Goal: Information Seeking & Learning: Learn about a topic

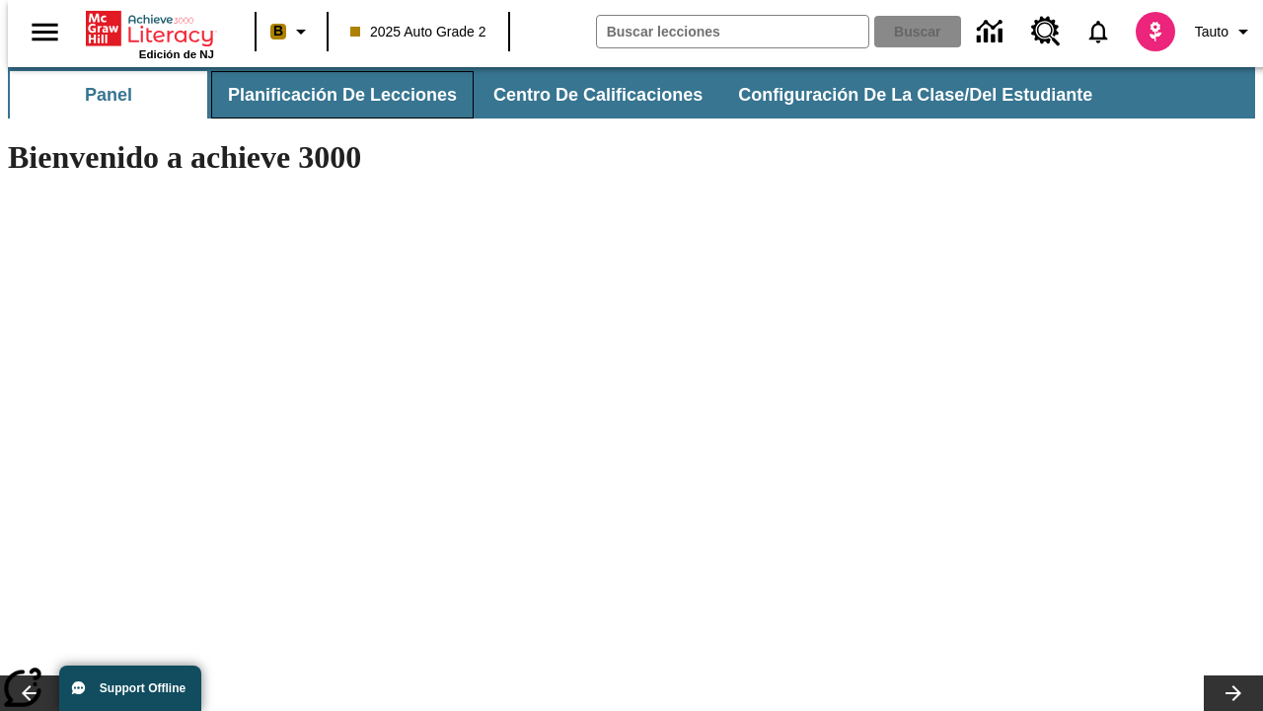
click at [331, 95] on button "Planificación de lecciones" at bounding box center [342, 94] width 263 height 47
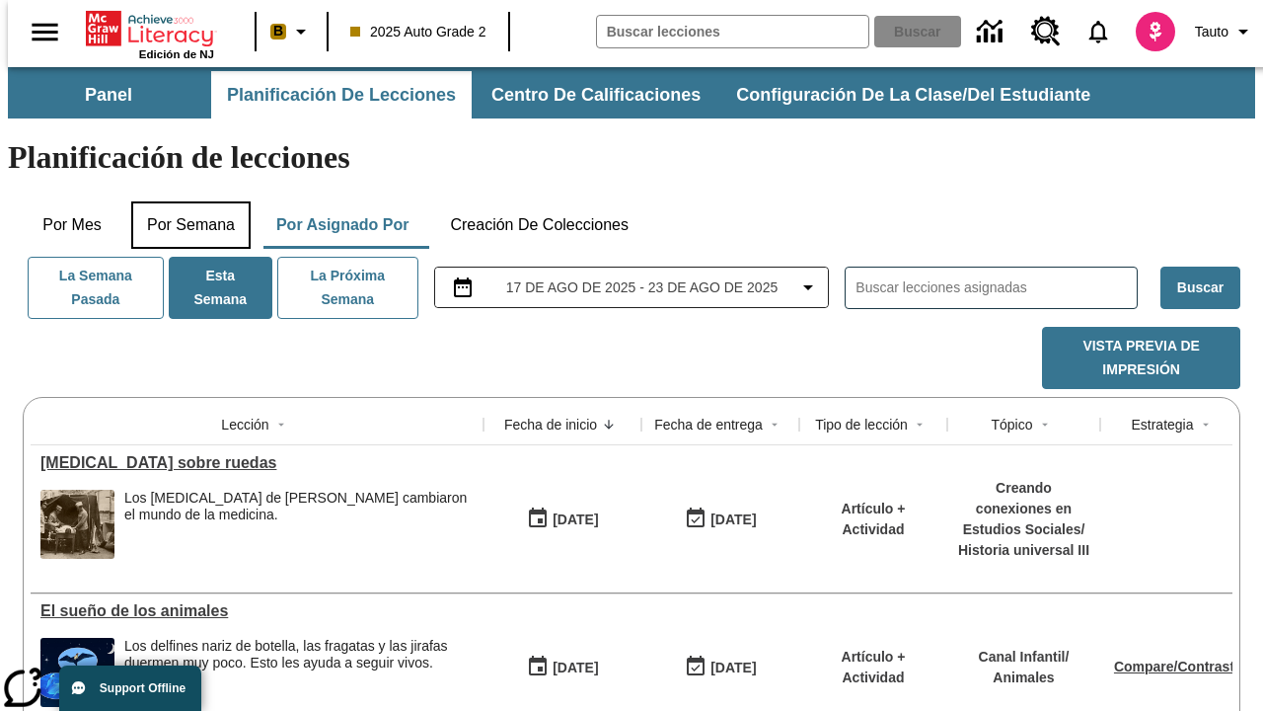
click at [185, 201] on button "Por semana" at bounding box center [190, 224] width 119 height 47
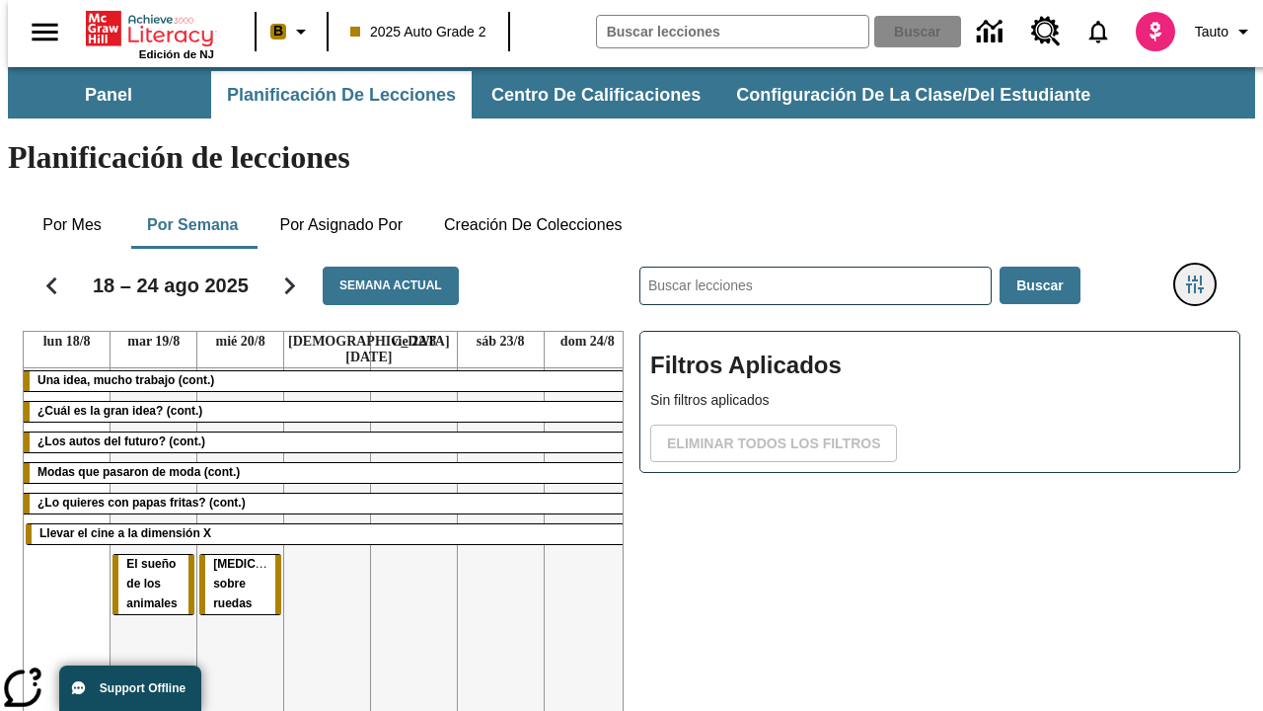
click at [1202, 275] on icon "Menú lateral de filtros" at bounding box center [1195, 284] width 18 height 18
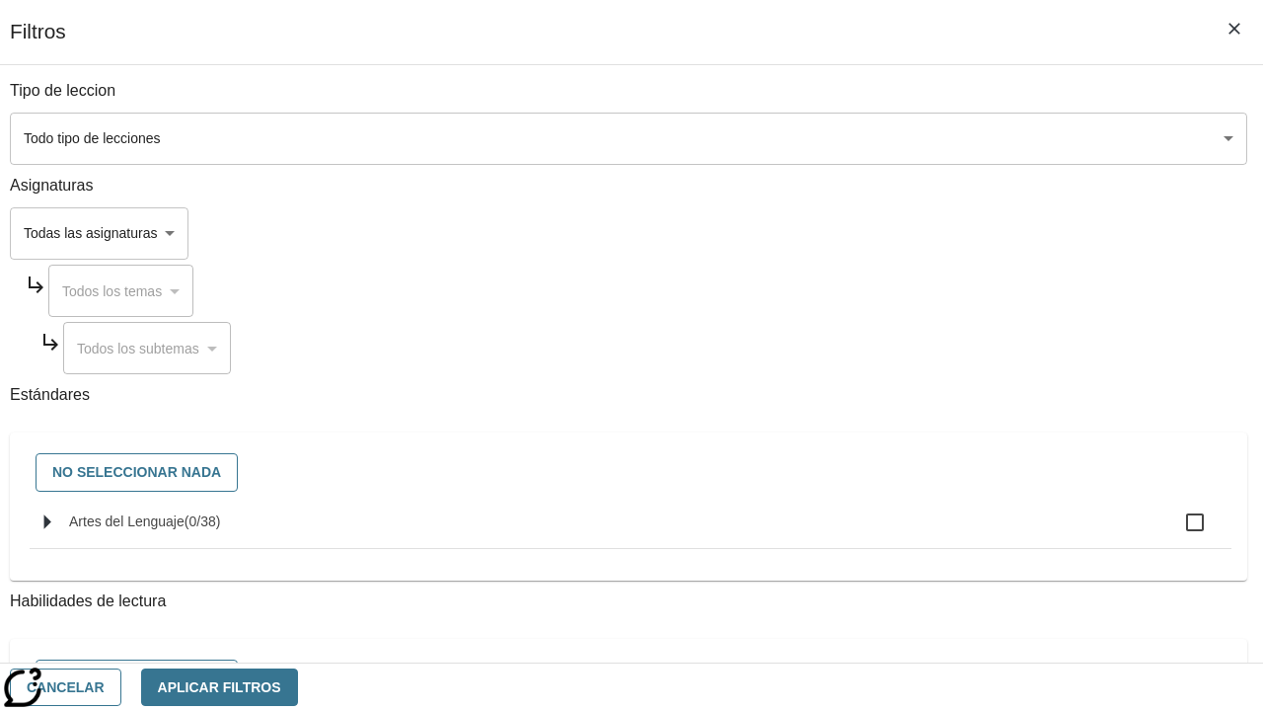
click at [870, 138] on body "[MEDICAL_DATA] al contenido principal Edición de NJ B 2025 Auto Grade 2 Buscar …" at bounding box center [631, 489] width 1247 height 844
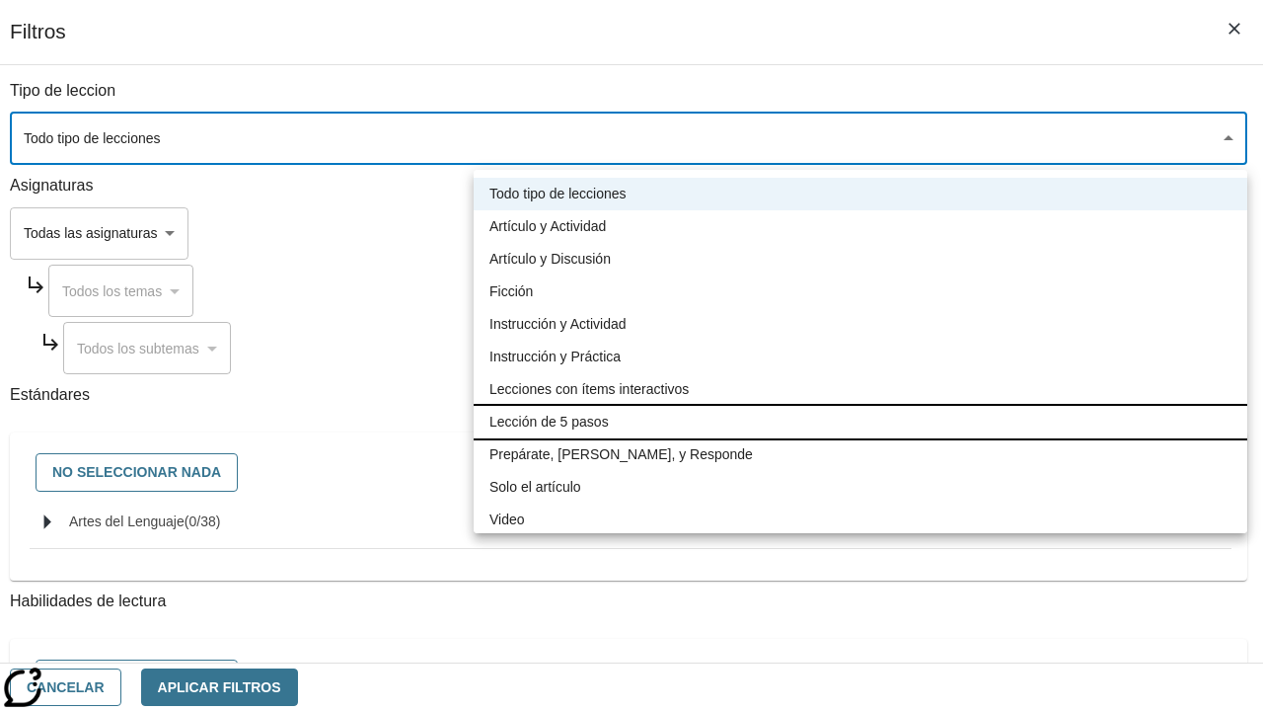
click at [861, 421] on li "Lección de 5 pasos" at bounding box center [861, 422] width 774 height 33
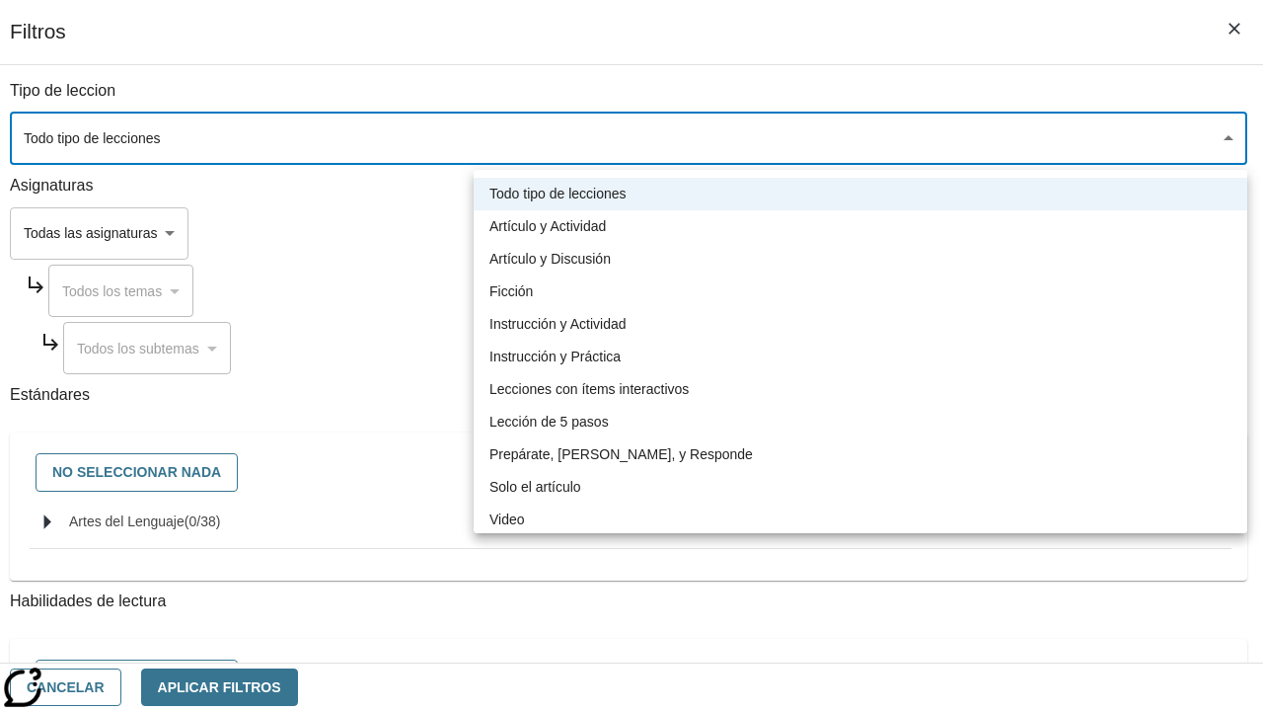
type input "1"
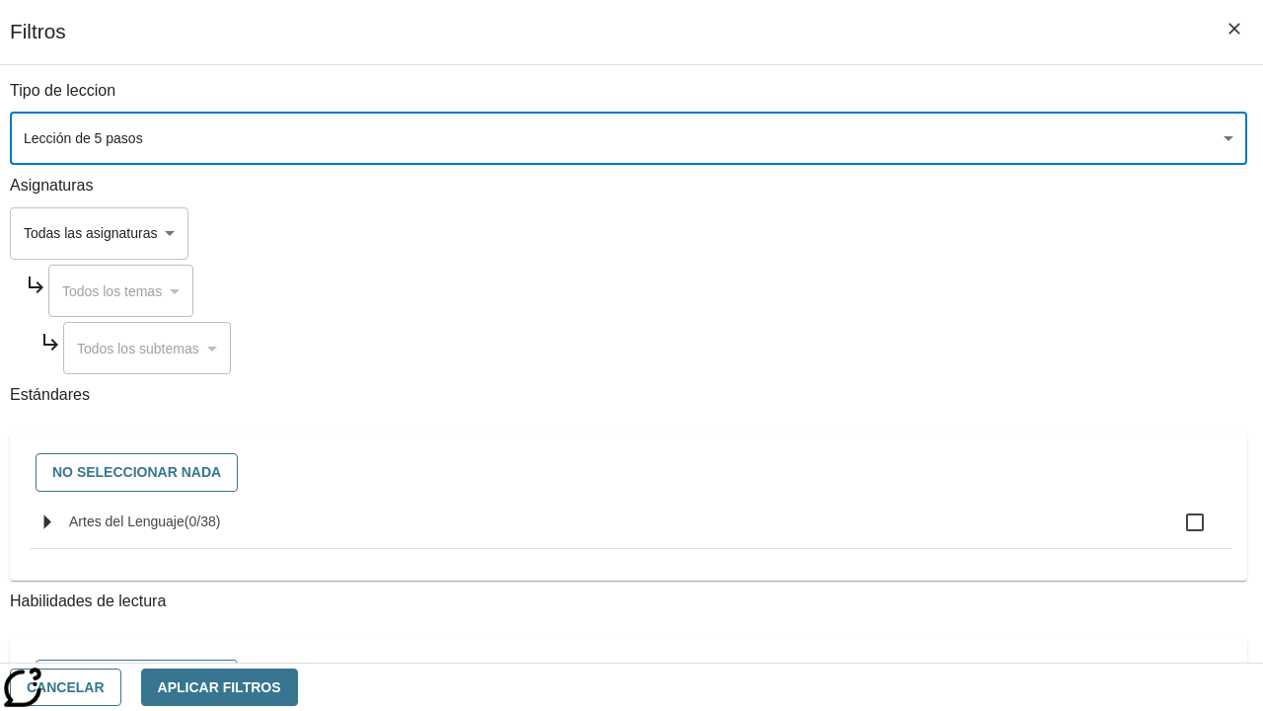
scroll to position [925, 0]
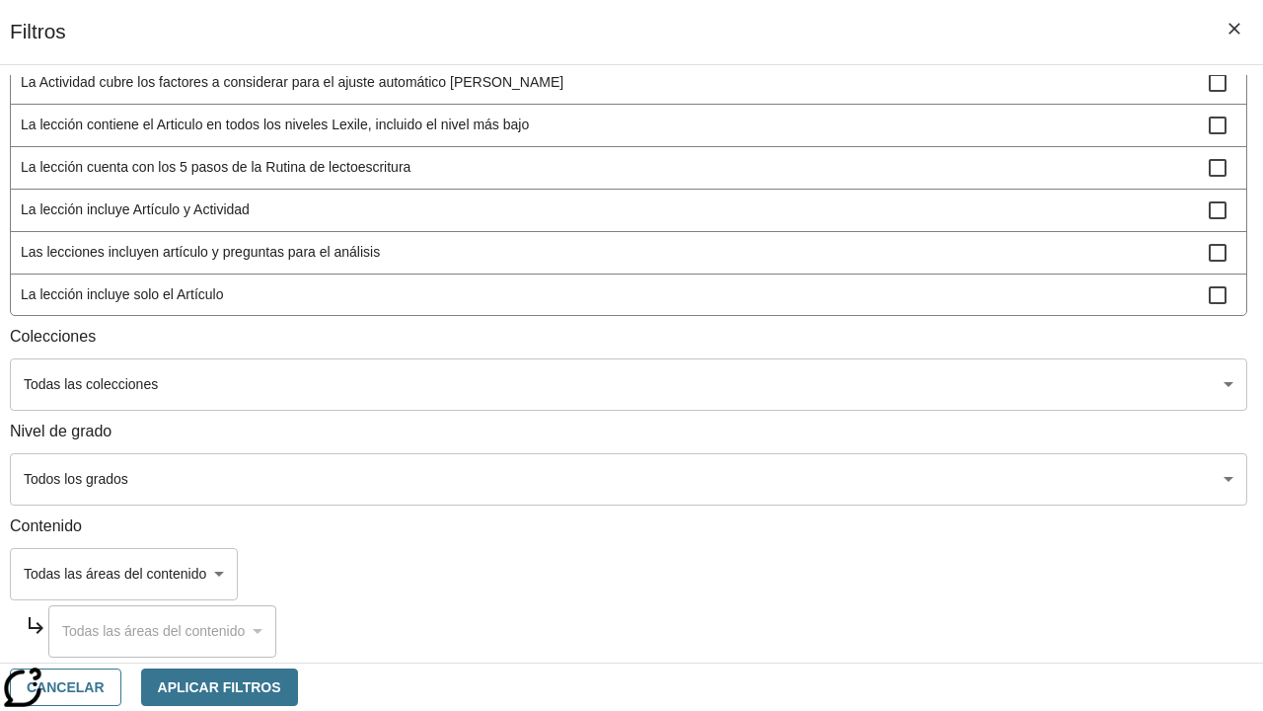
click at [870, 479] on body "[MEDICAL_DATA] al contenido principal Edición de NJ B 2025 Auto Grade 2 Buscar …" at bounding box center [631, 489] width 1247 height 844
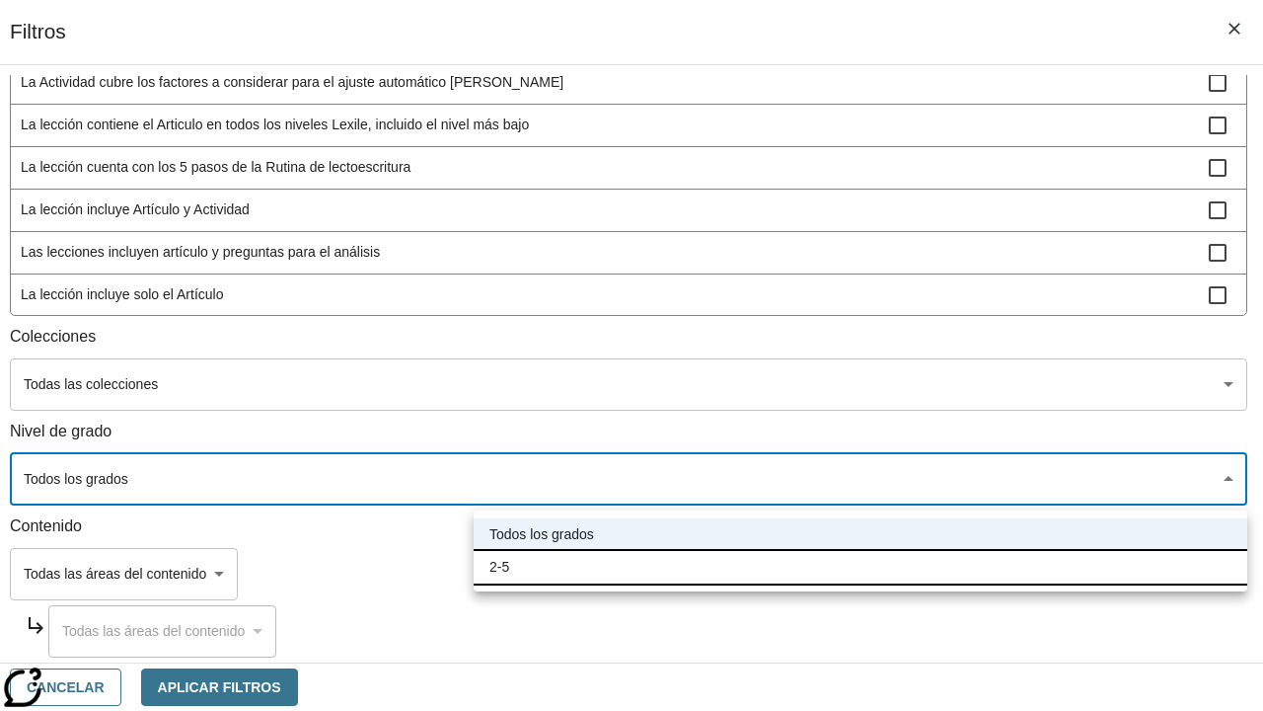
click at [861, 566] on li "2-5" at bounding box center [861, 567] width 774 height 33
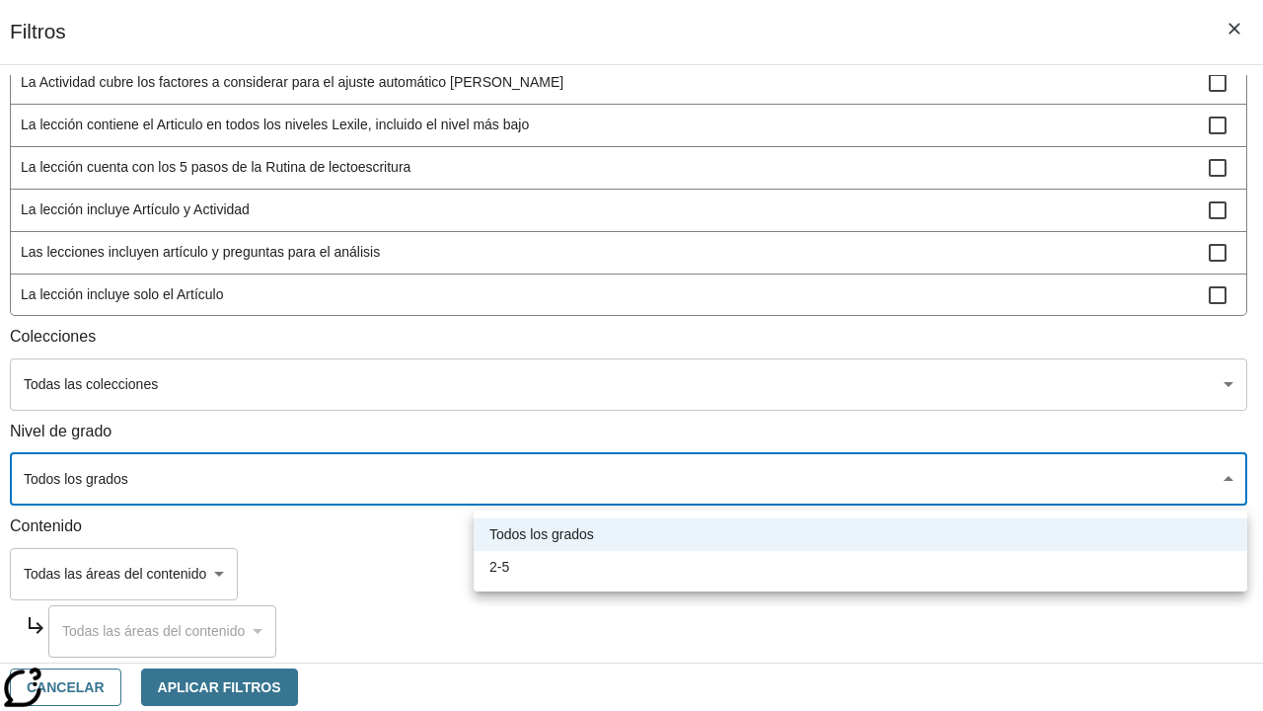
type input "1"
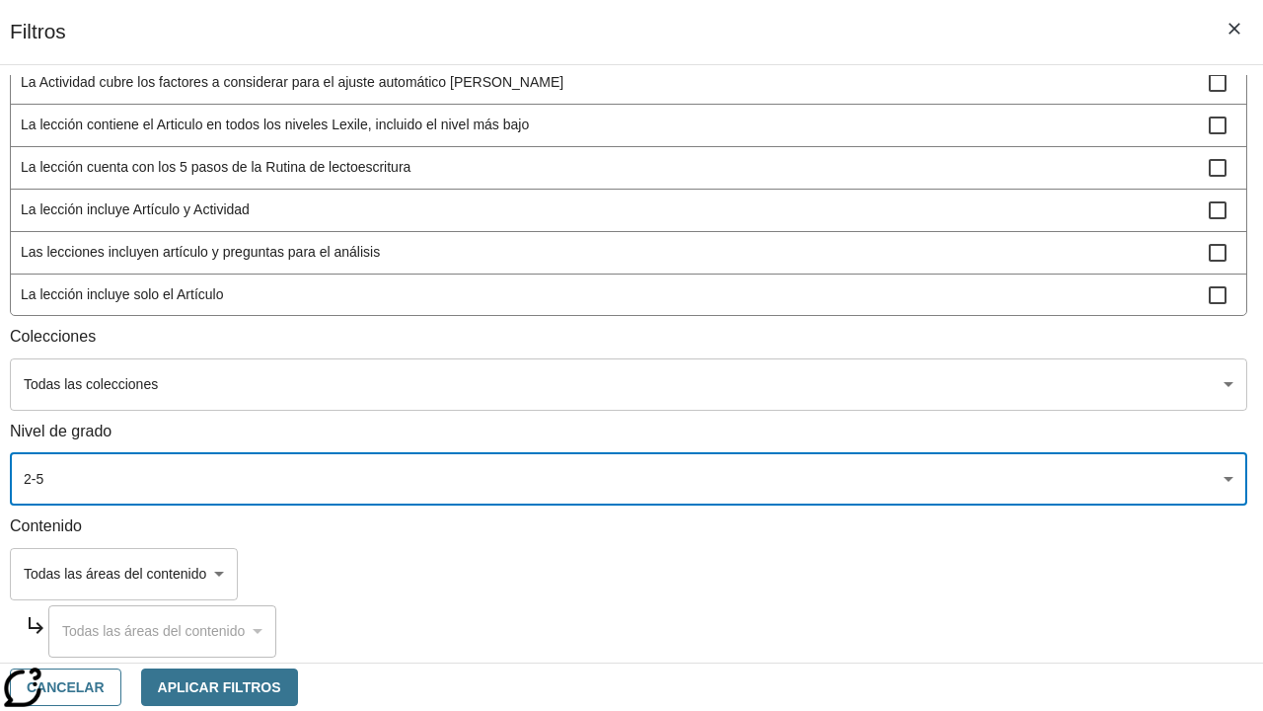
click at [870, 347] on span "La lección incluye video" at bounding box center [615, 337] width 1188 height 21
checkbox input "true"
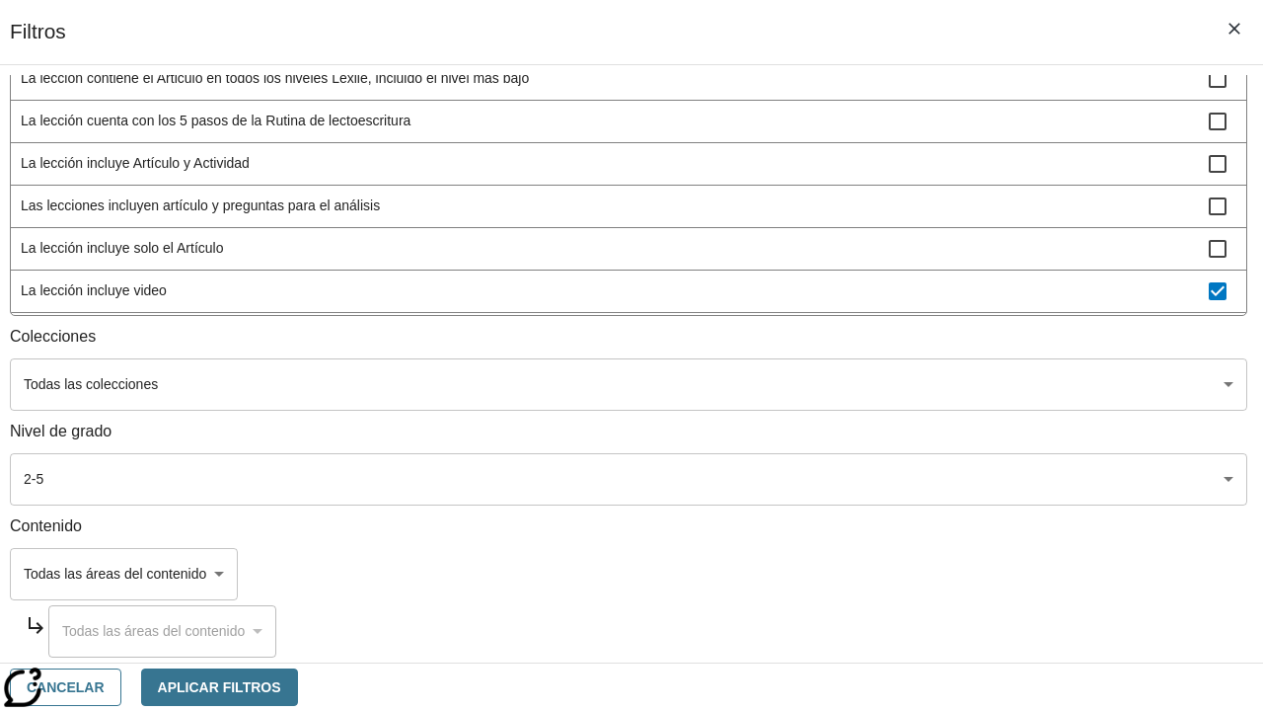
scroll to position [577, 0]
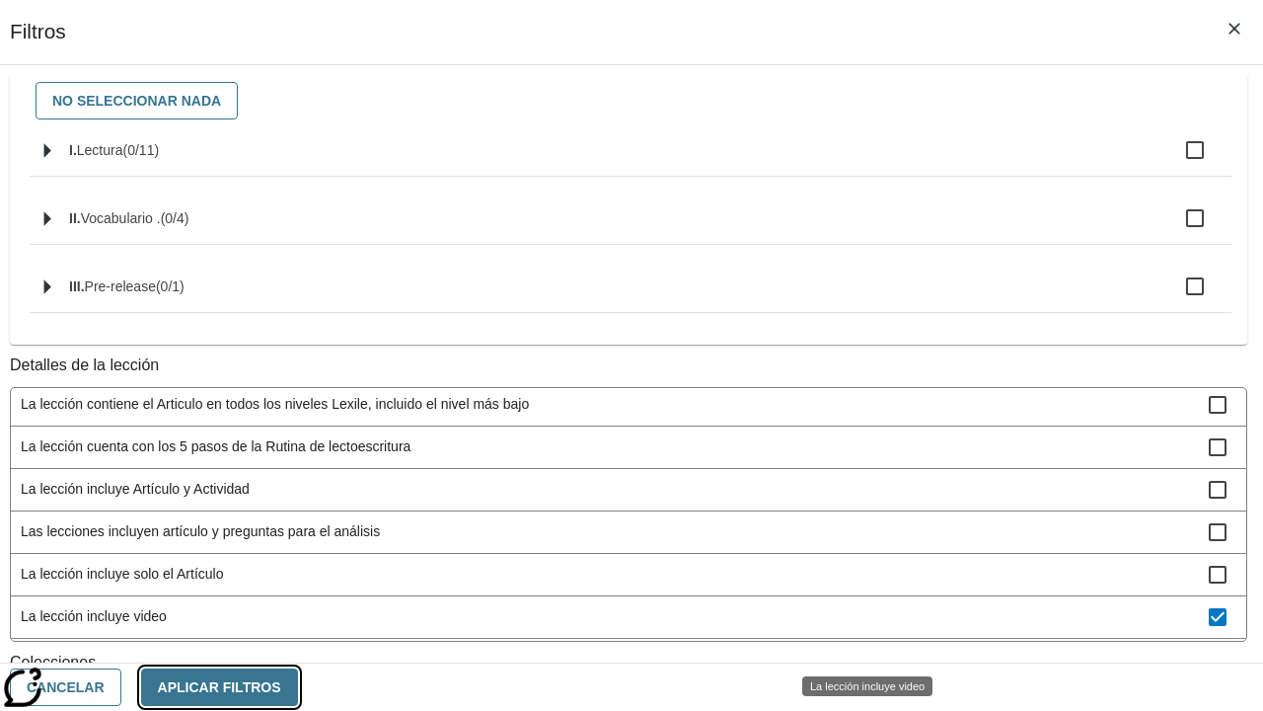
click at [298, 686] on button "Aplicar Filtros" at bounding box center [219, 687] width 157 height 38
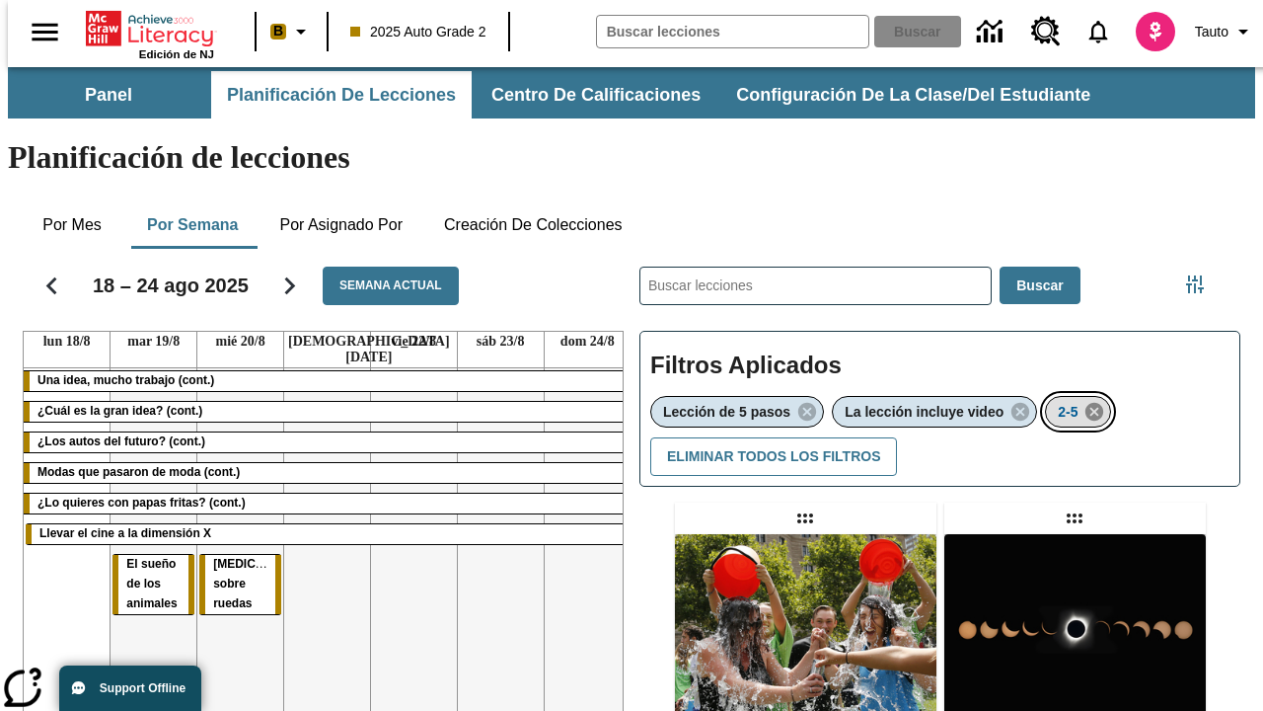
click at [1097, 401] on icon "Eliminar 2-5 el ítem seleccionado del filtro" at bounding box center [1095, 412] width 22 height 22
click at [1202, 275] on icon "Menú lateral de filtros" at bounding box center [1195, 284] width 18 height 18
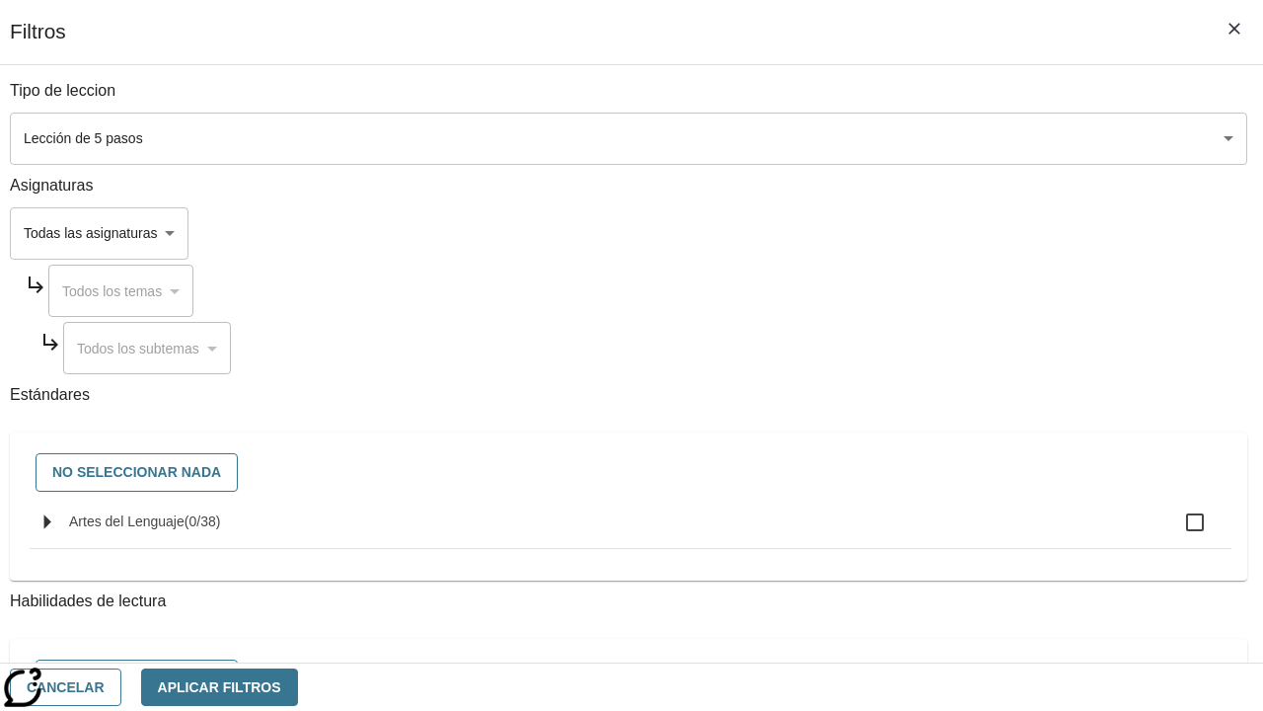
click at [221, 529] on span "Artes del Lenguaje" at bounding box center [203, 521] width 37 height 16
click at [1174, 532] on input "Artes del Lenguaje ( 0 / 38 )" at bounding box center [1194, 521] width 41 height 41
checkbox input "true"
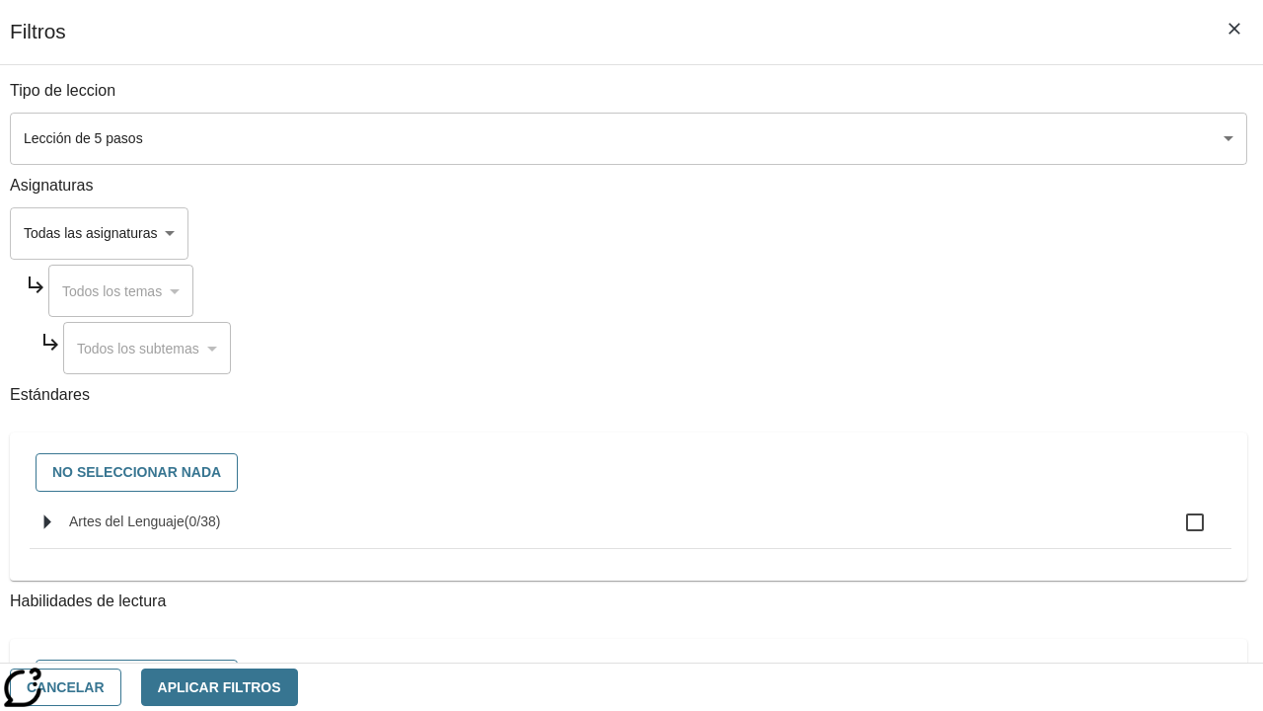
checkbox input "true"
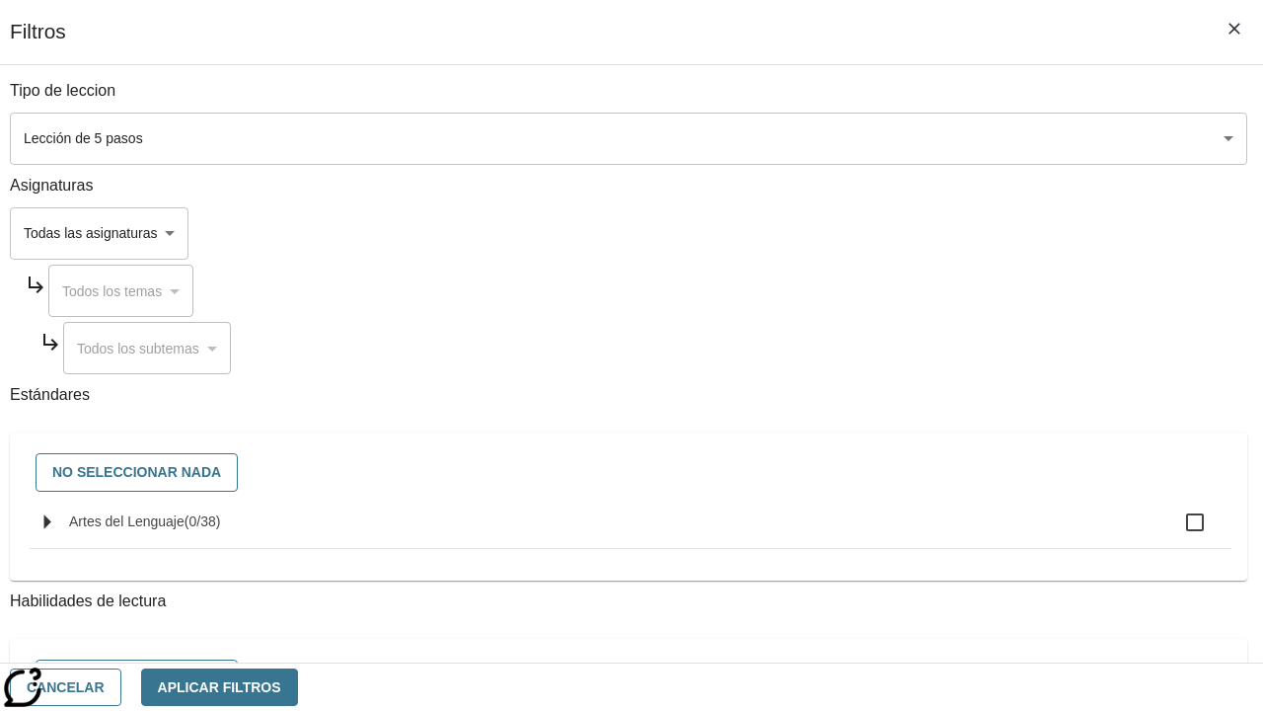
checkbox input "true"
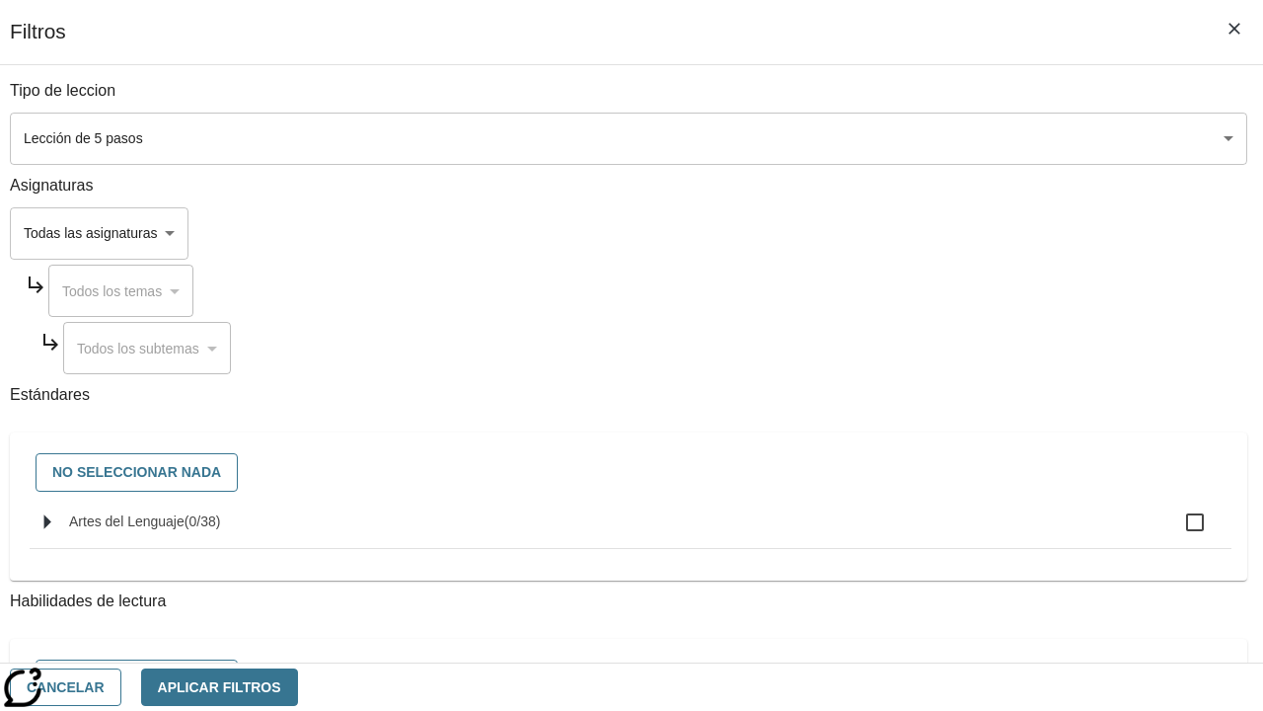
checkbox input "true"
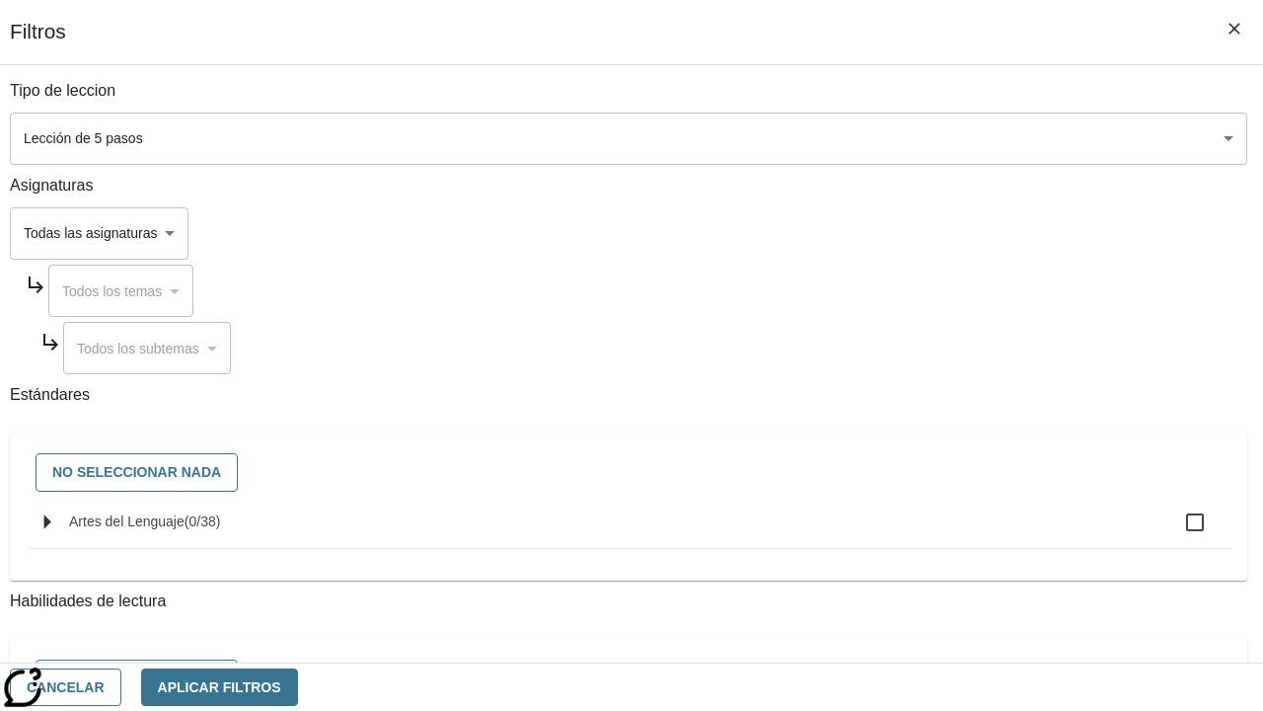
checkbox input "true"
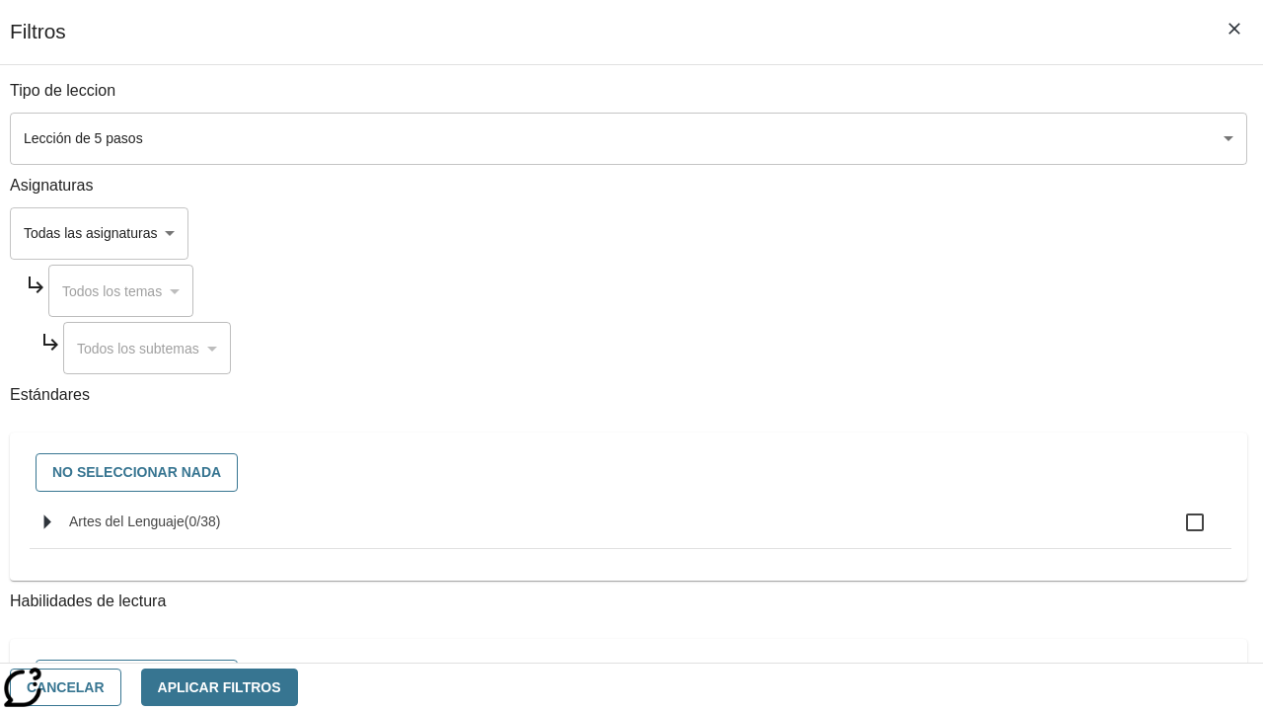
checkbox input "true"
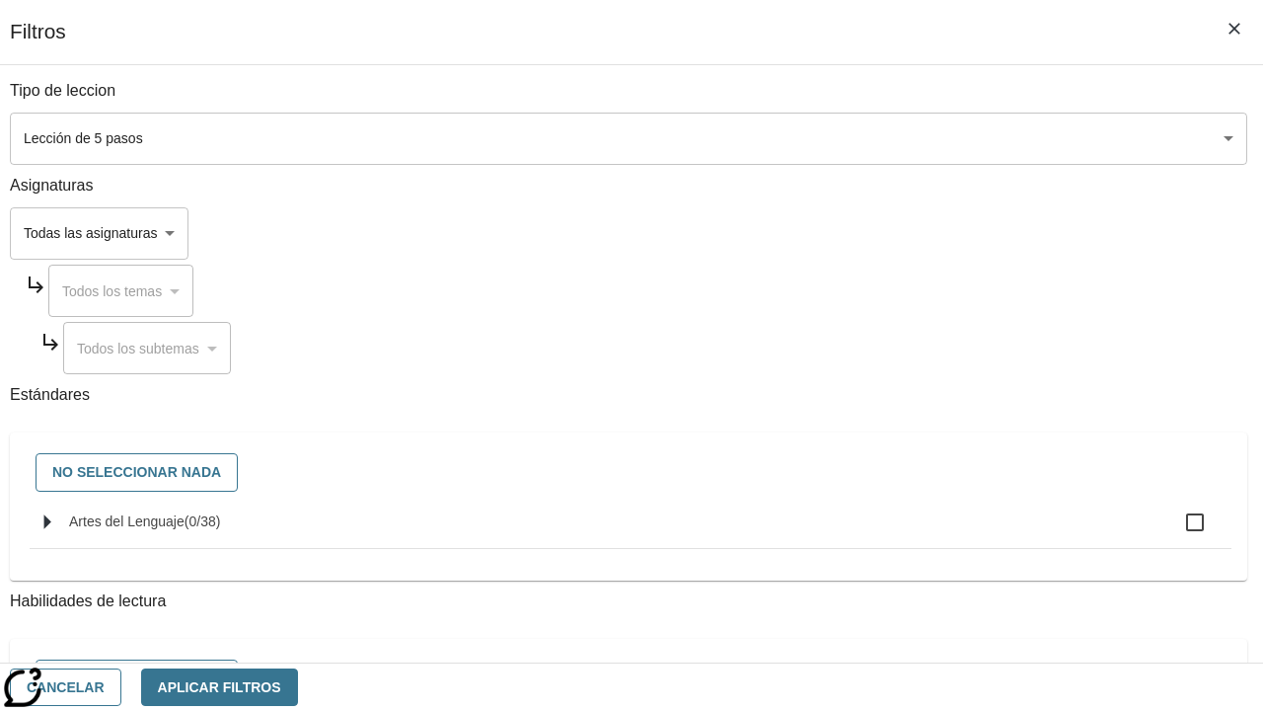
checkbox input "true"
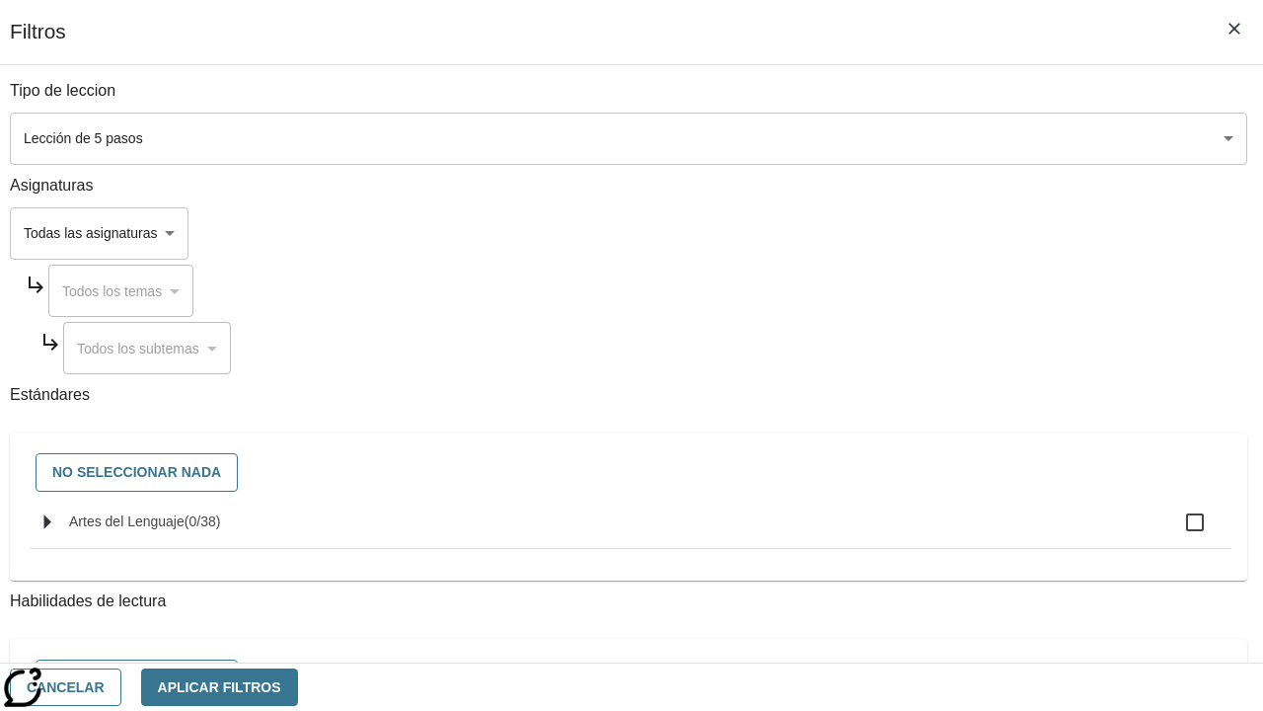
checkbox input "true"
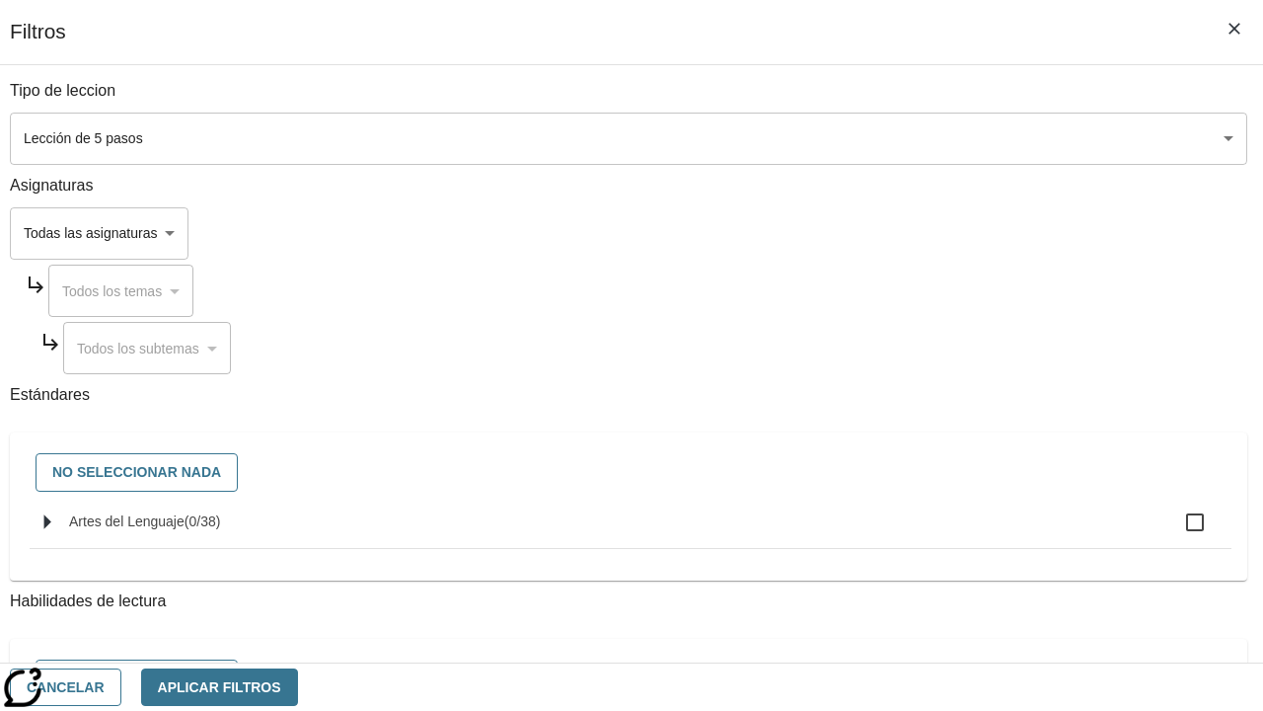
checkbox input "true"
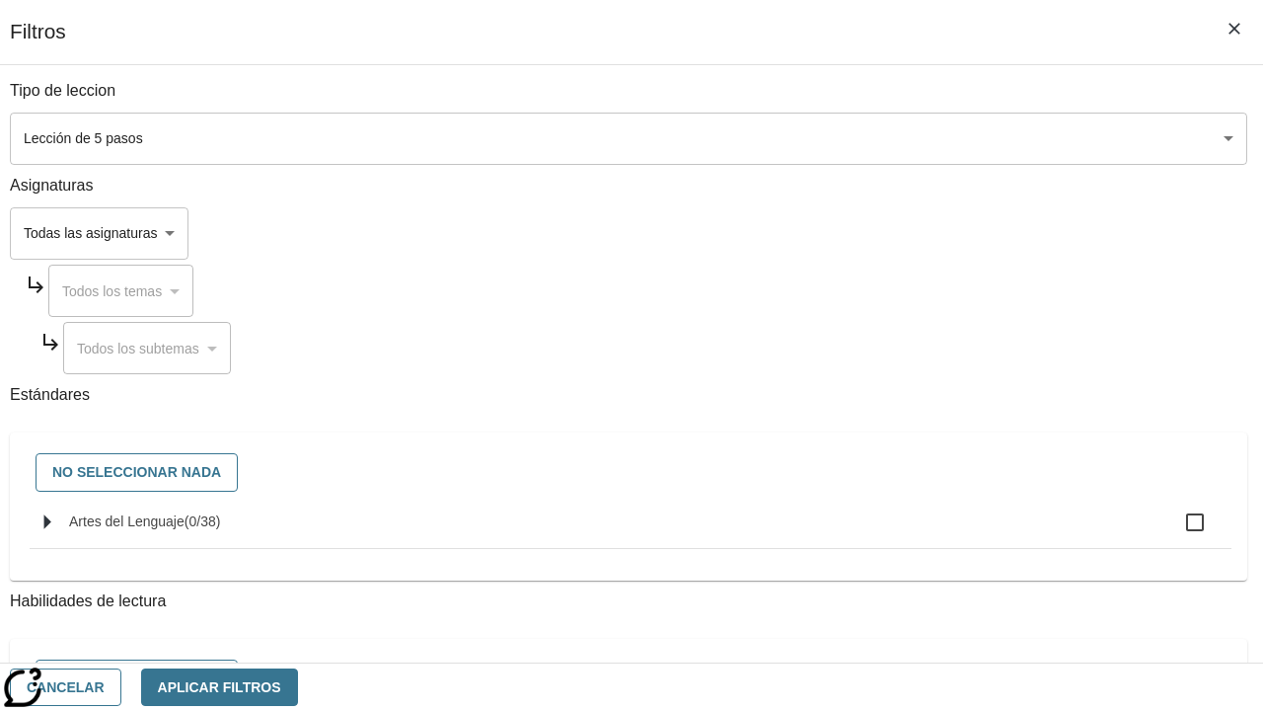
checkbox input "true"
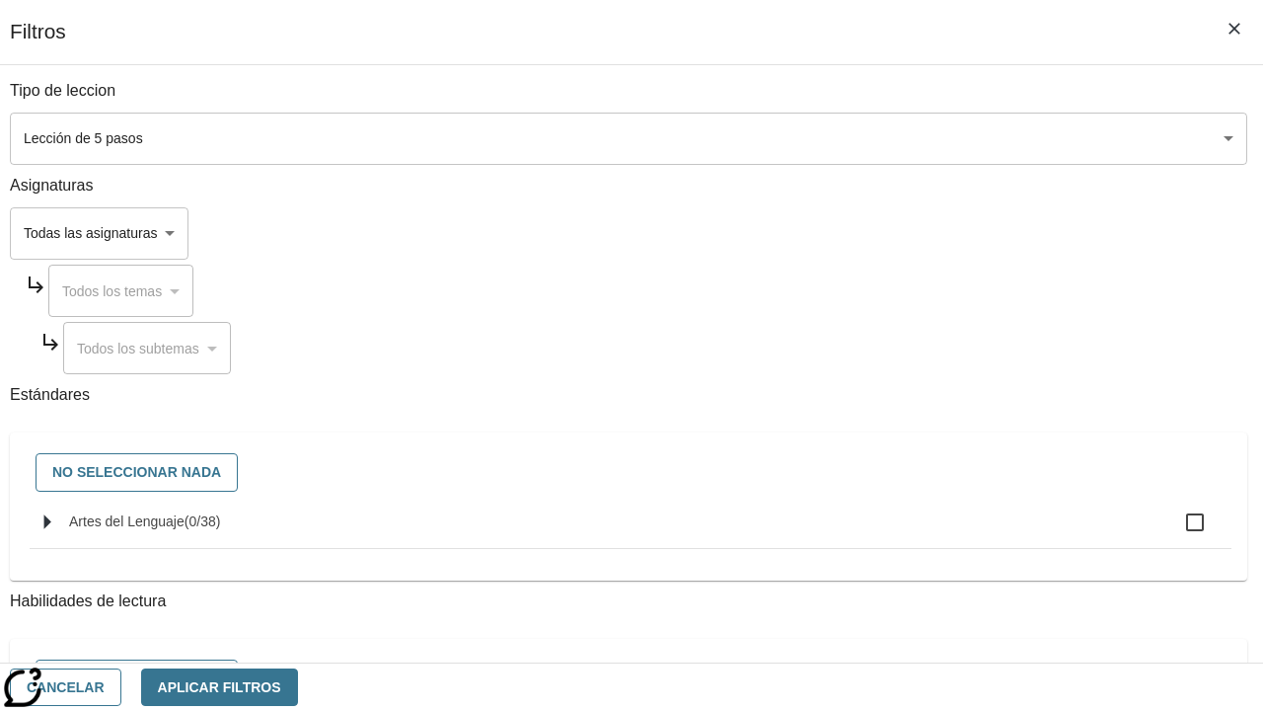
checkbox input "true"
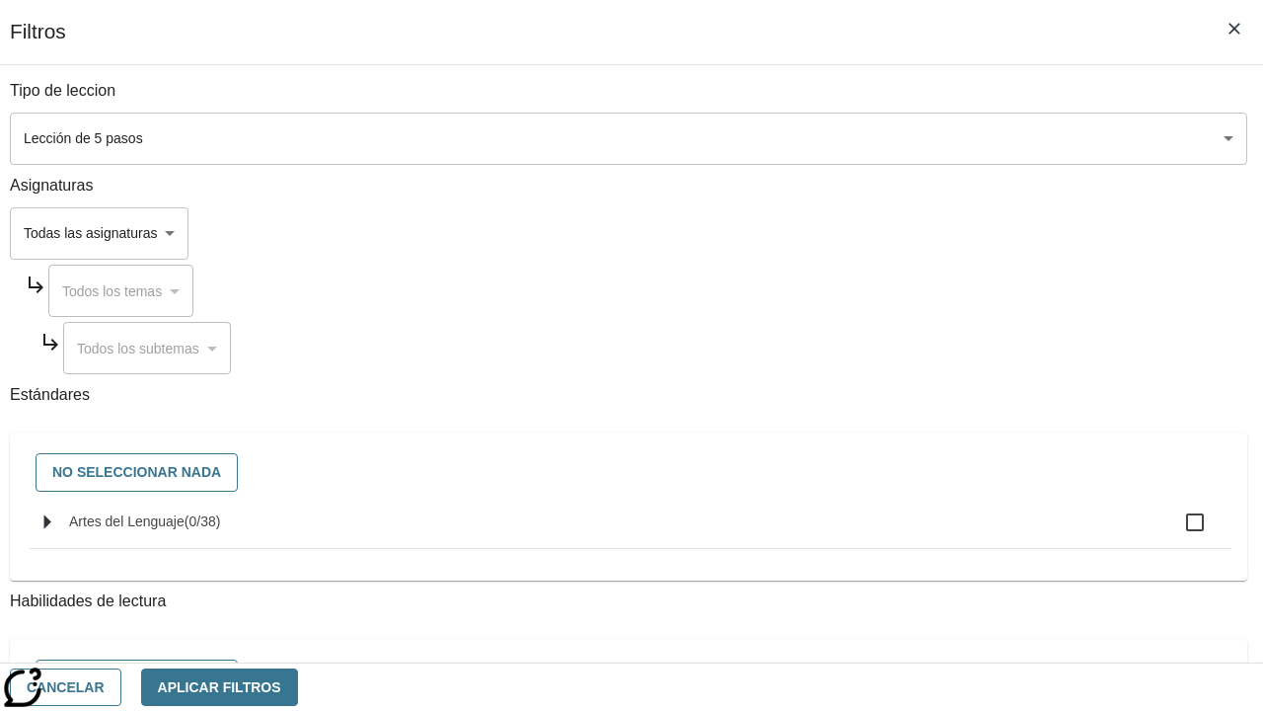
checkbox input "true"
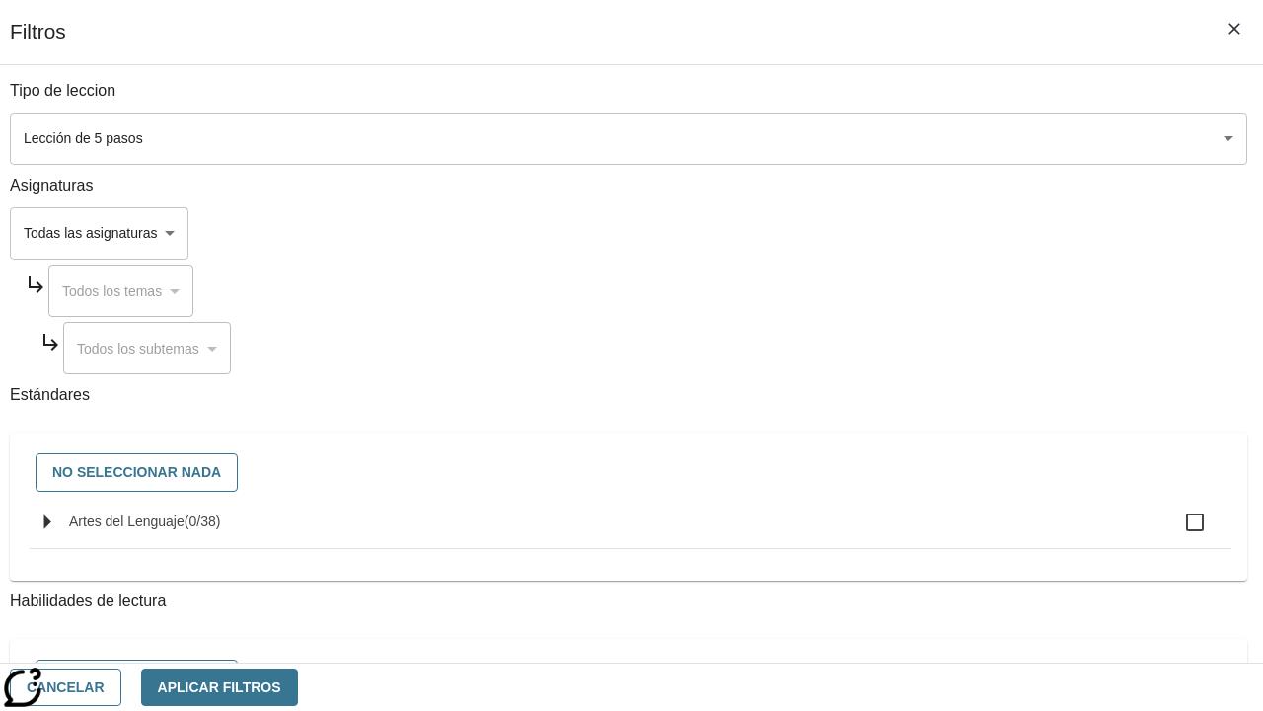
checkbox input "true"
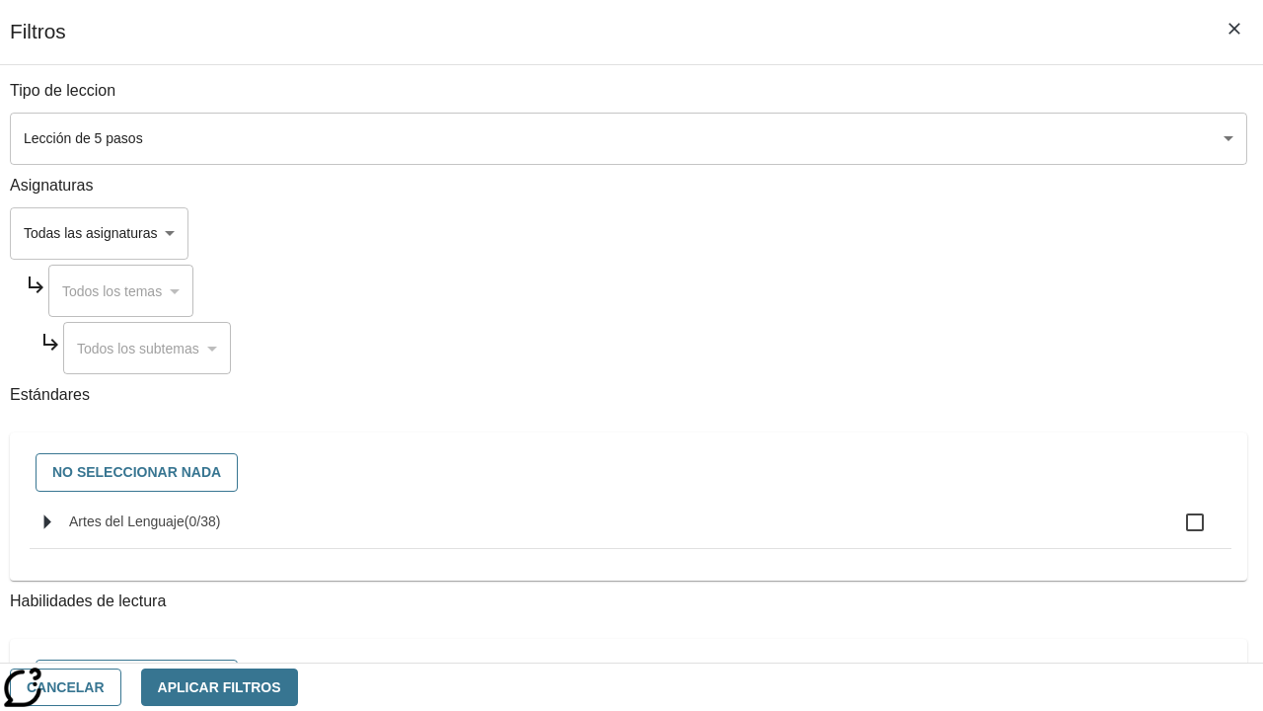
checkbox input "true"
click at [298, 686] on button "Aplicar Filtros" at bounding box center [219, 687] width 157 height 38
